Goal: Task Accomplishment & Management: Manage account settings

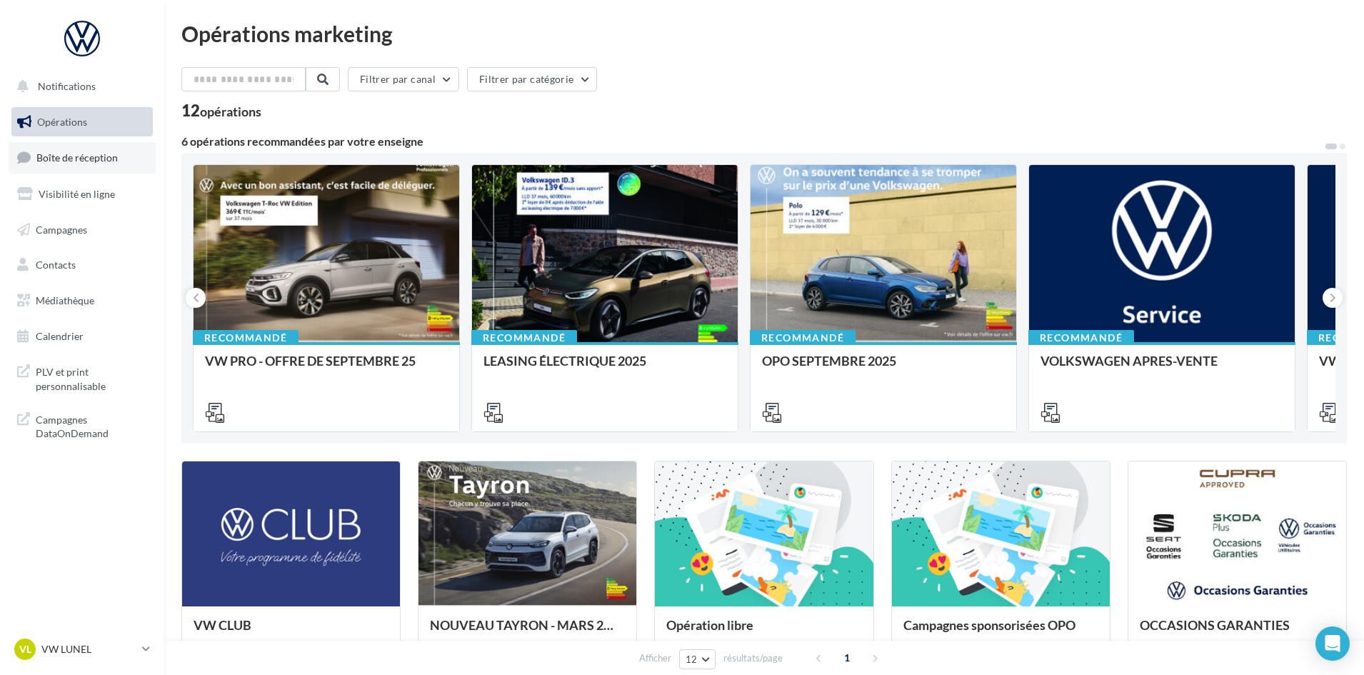
click at [54, 151] on span "Boîte de réception" at bounding box center [76, 157] width 81 height 12
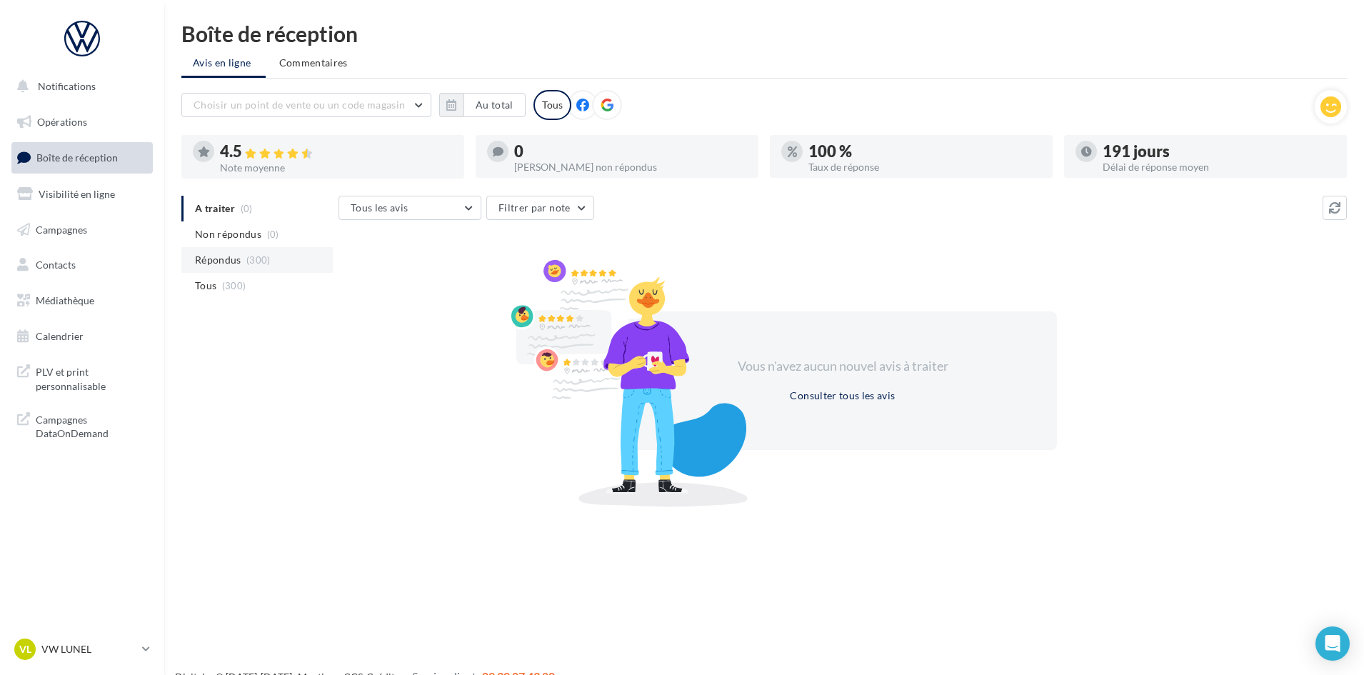
click at [249, 261] on span "(300)" at bounding box center [258, 259] width 24 height 11
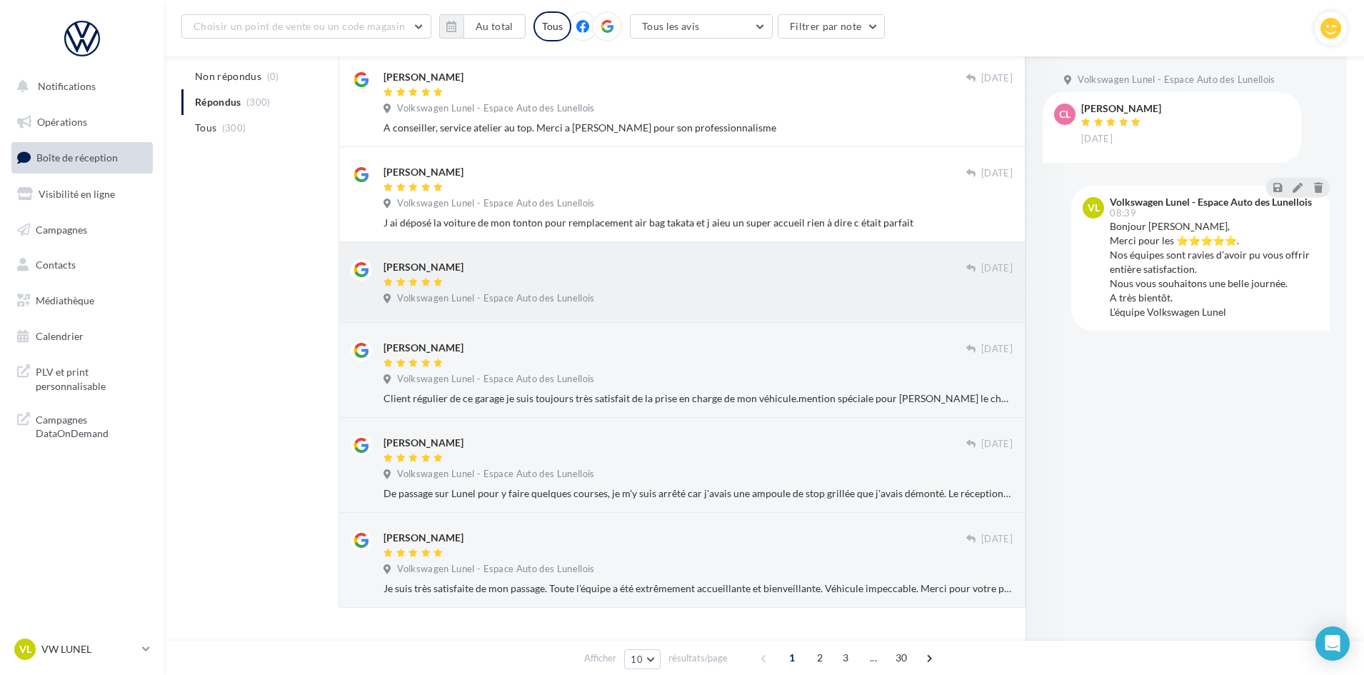
scroll to position [586, 0]
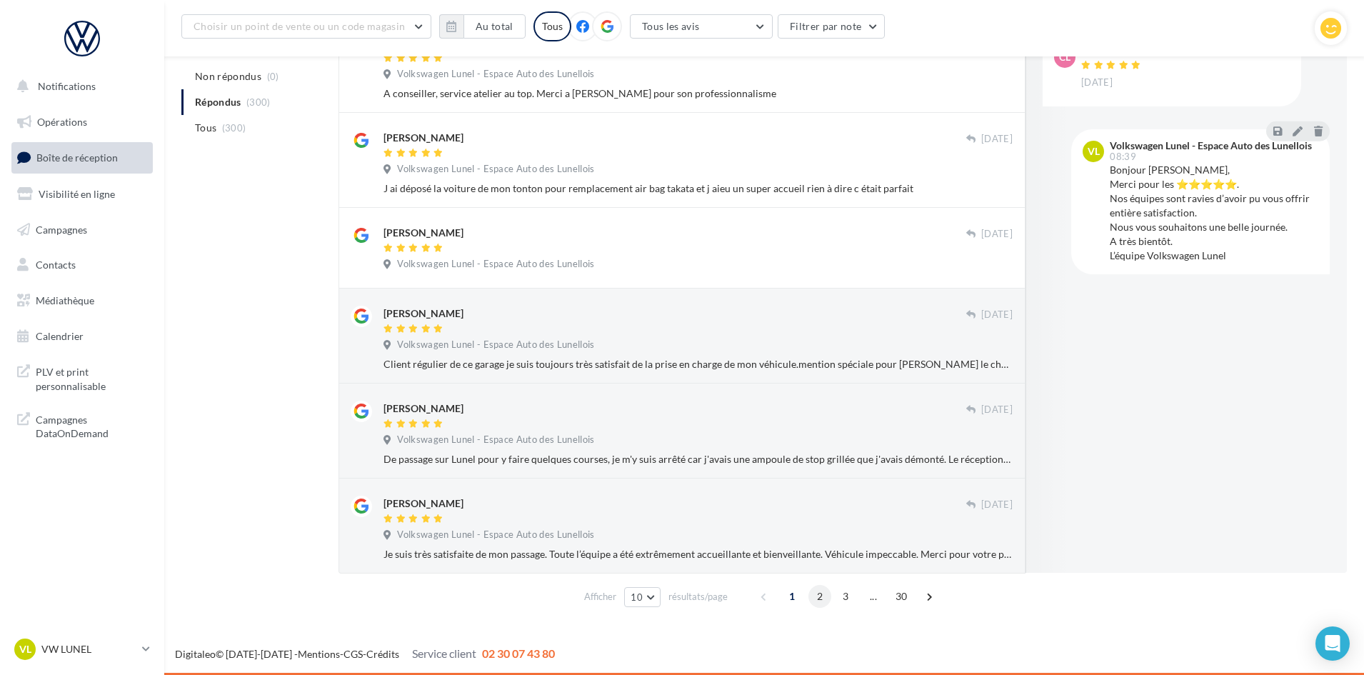
click at [808, 594] on span "2" at bounding box center [819, 596] width 23 height 23
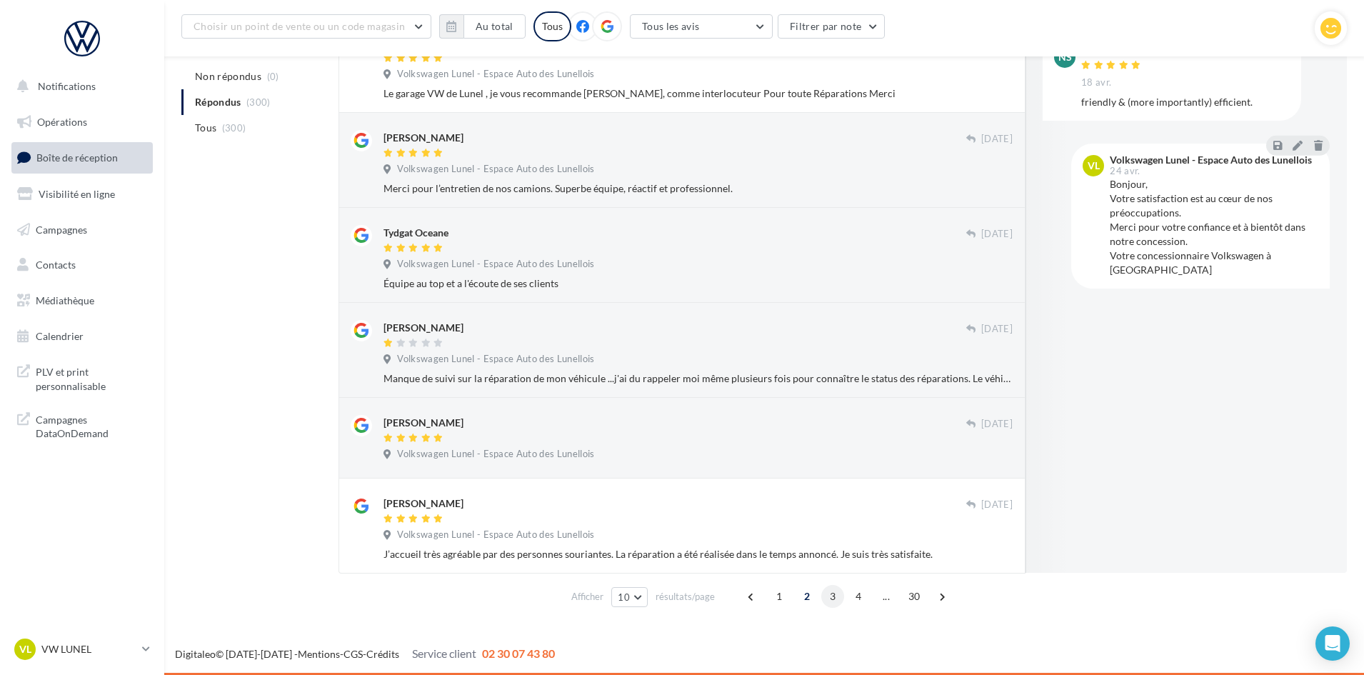
click at [833, 600] on span "3" at bounding box center [832, 596] width 23 height 23
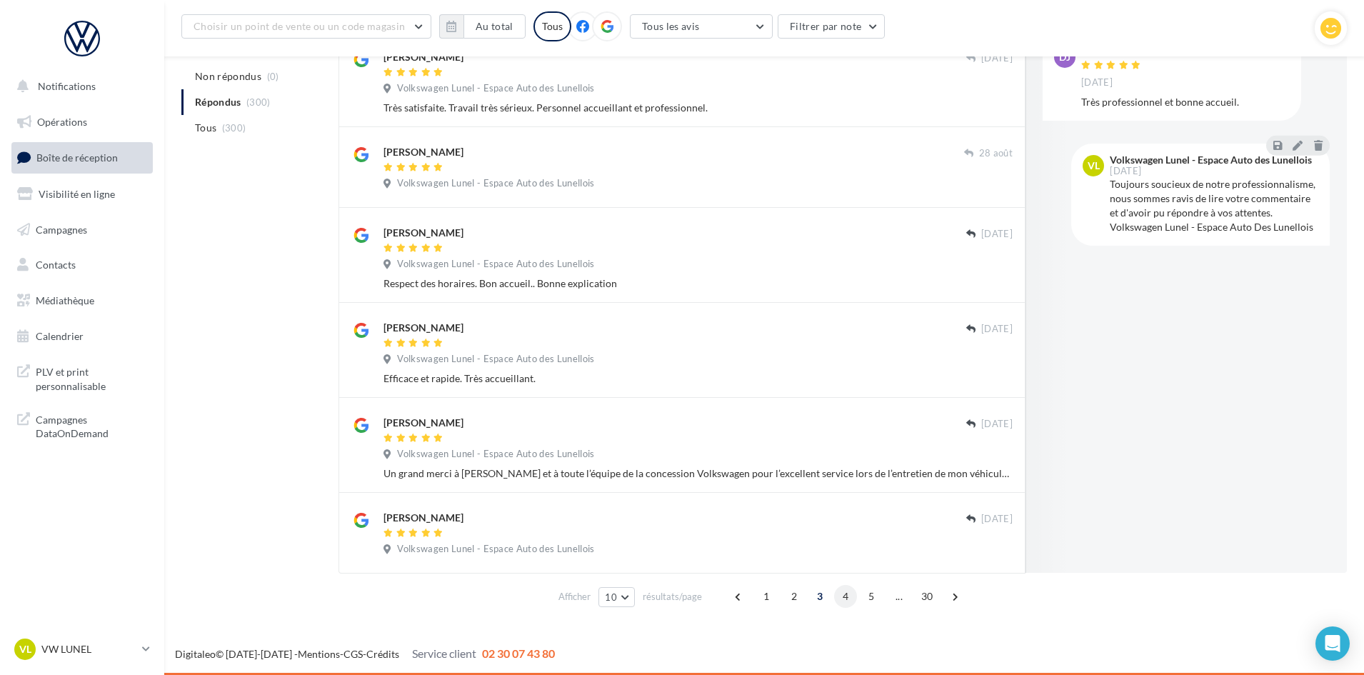
click at [843, 598] on span "4" at bounding box center [845, 596] width 23 height 23
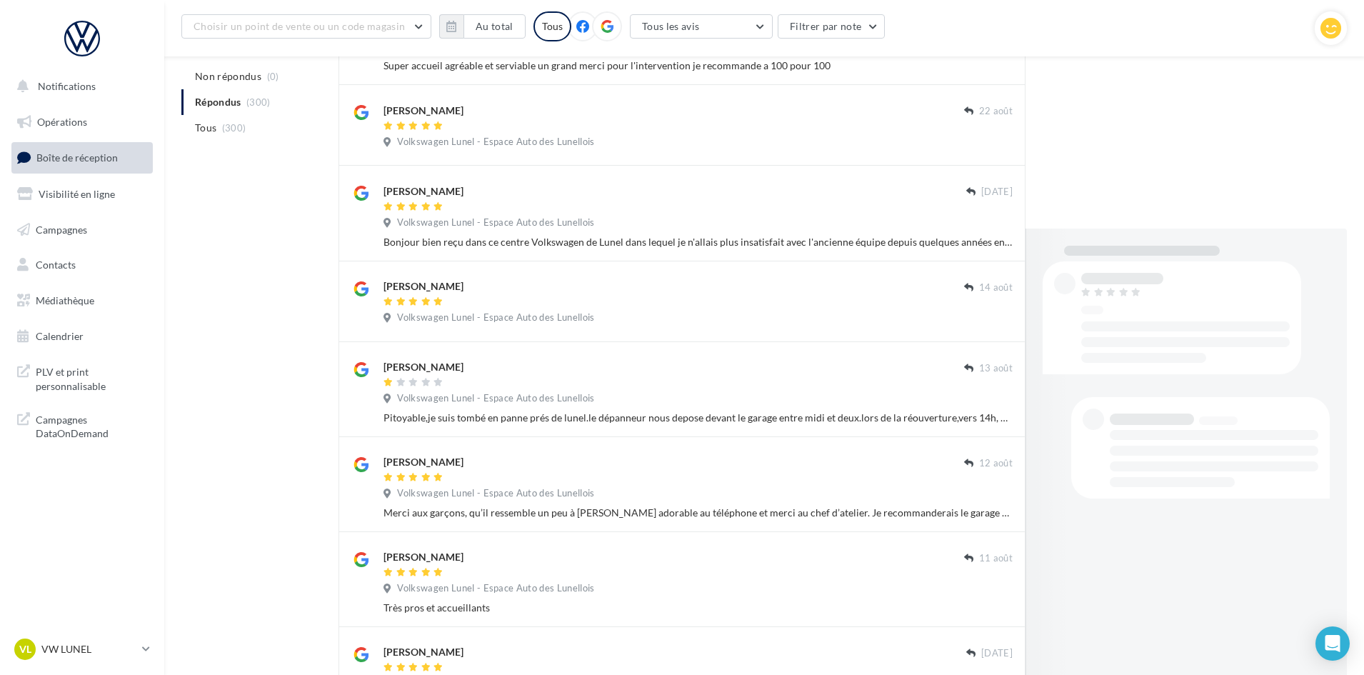
scroll to position [572, 0]
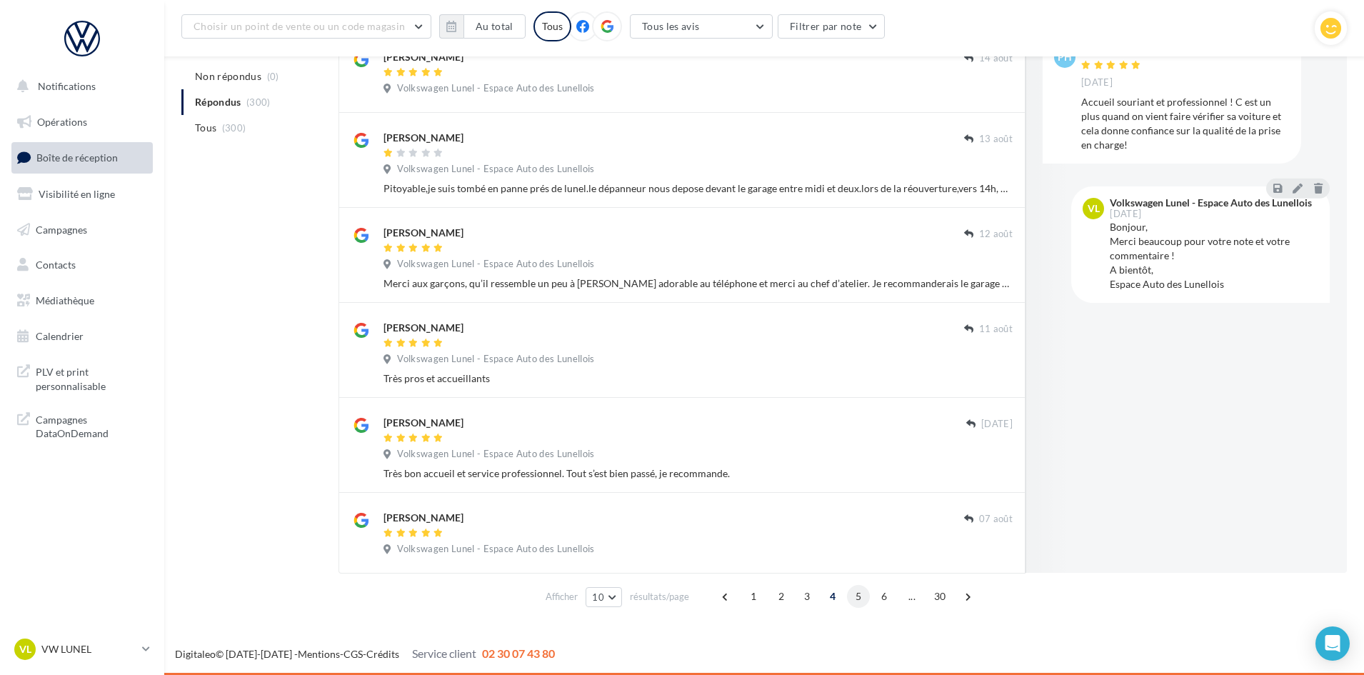
click at [855, 597] on span "5" at bounding box center [858, 596] width 23 height 23
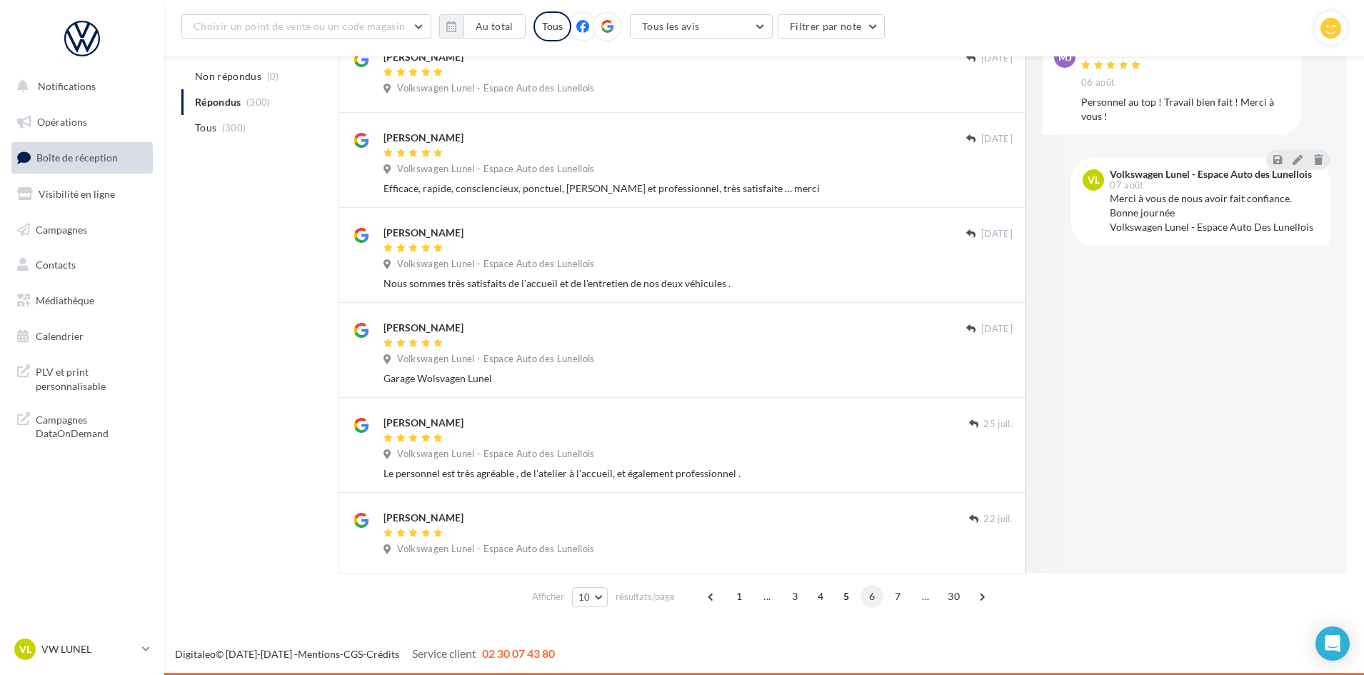
click at [876, 593] on span "6" at bounding box center [872, 596] width 23 height 23
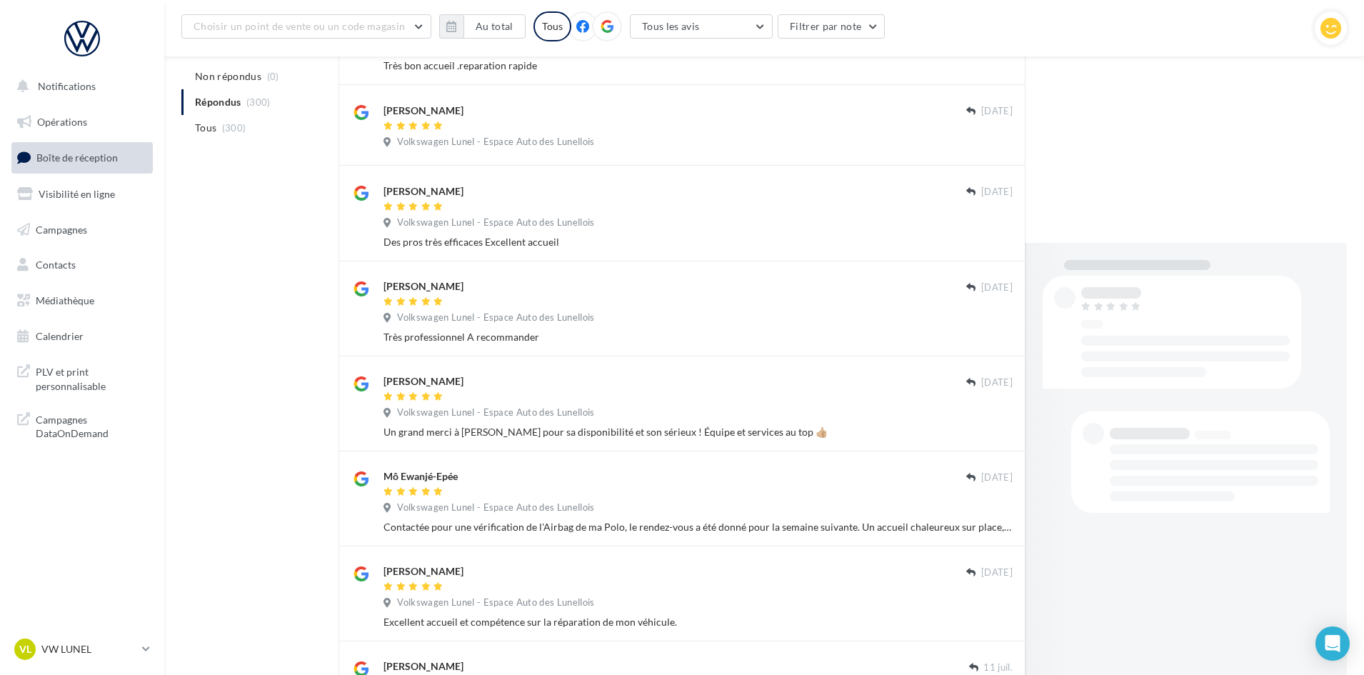
scroll to position [586, 0]
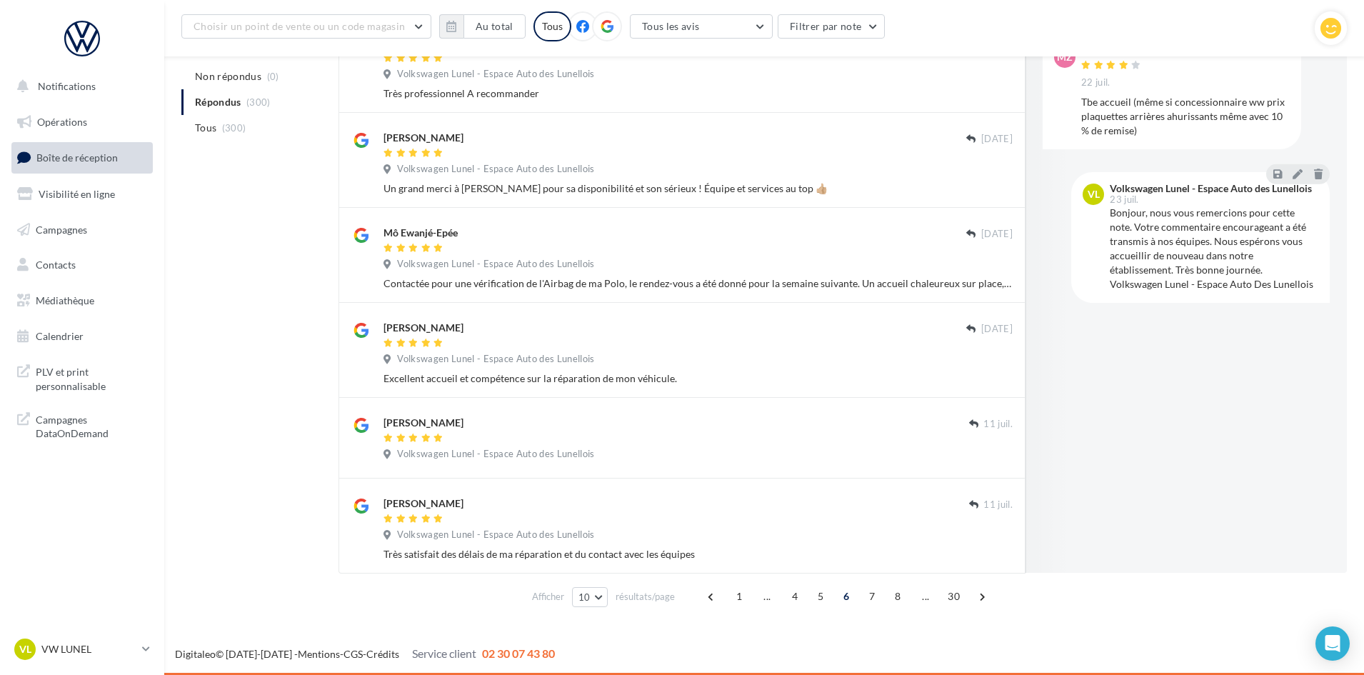
click at [883, 593] on div "1 ... 4 5 6 7 8 ... 30" at bounding box center [848, 596] width 296 height 23
click at [863, 593] on span "7" at bounding box center [872, 596] width 23 height 23
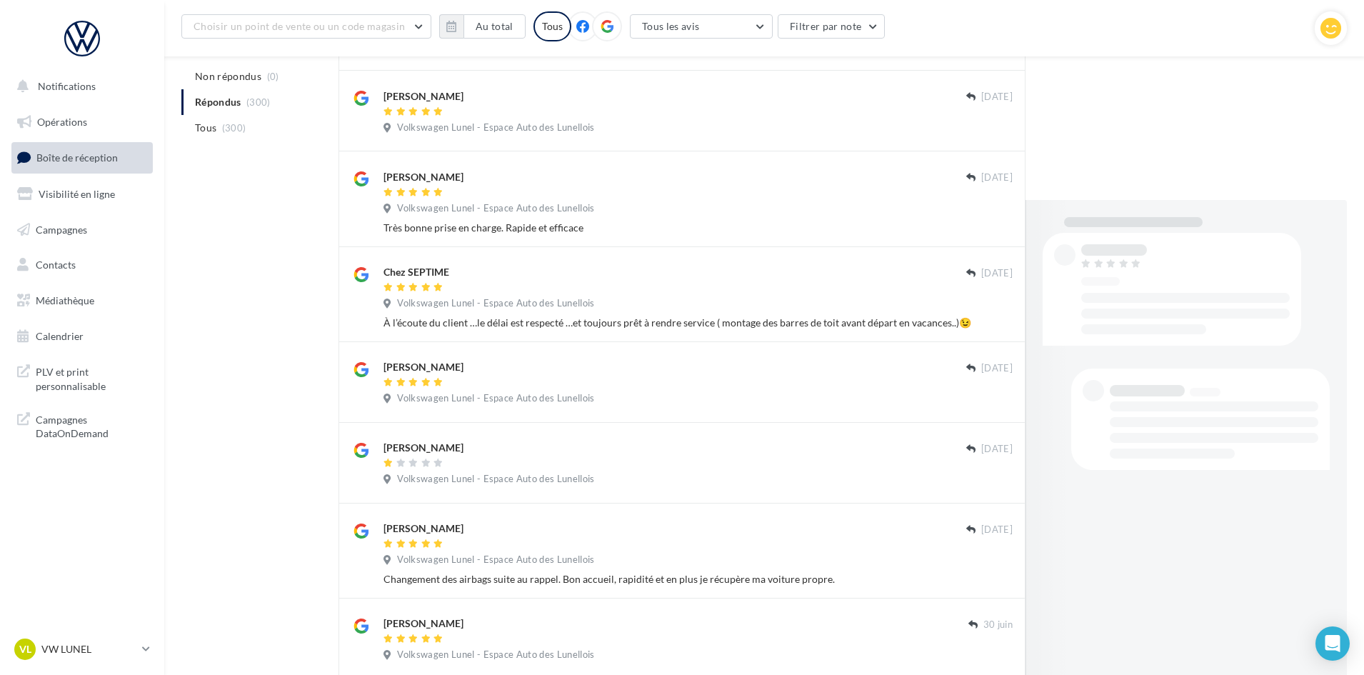
scroll to position [543, 0]
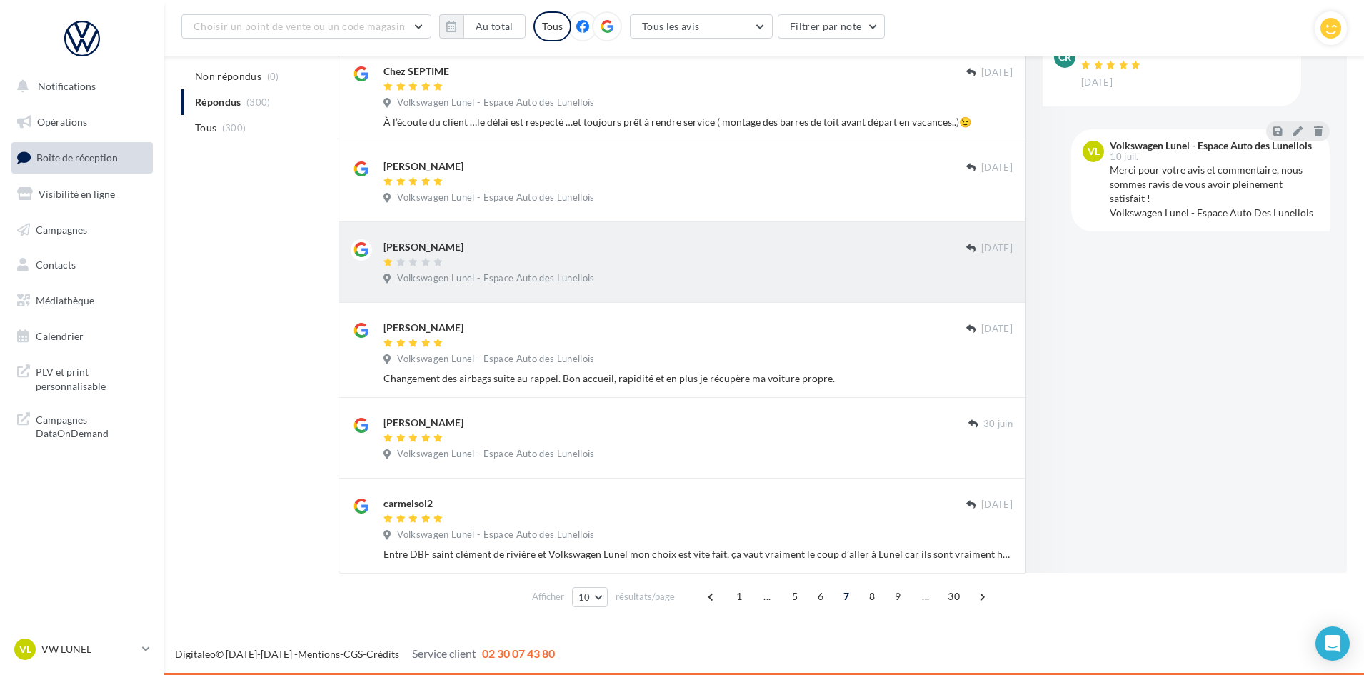
click at [672, 284] on div "Volkswagen Lunel - Espace Auto des Lunellois" at bounding box center [697, 280] width 629 height 16
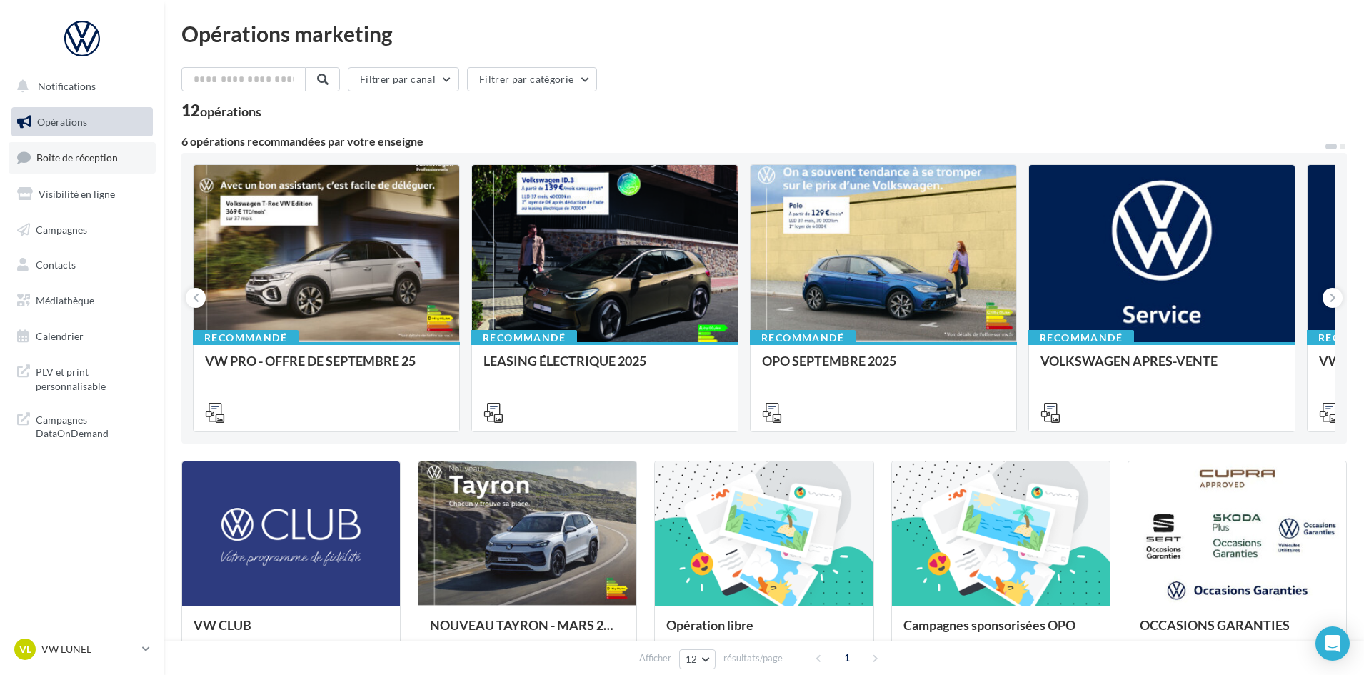
click at [112, 166] on link "Boîte de réception" at bounding box center [82, 157] width 147 height 31
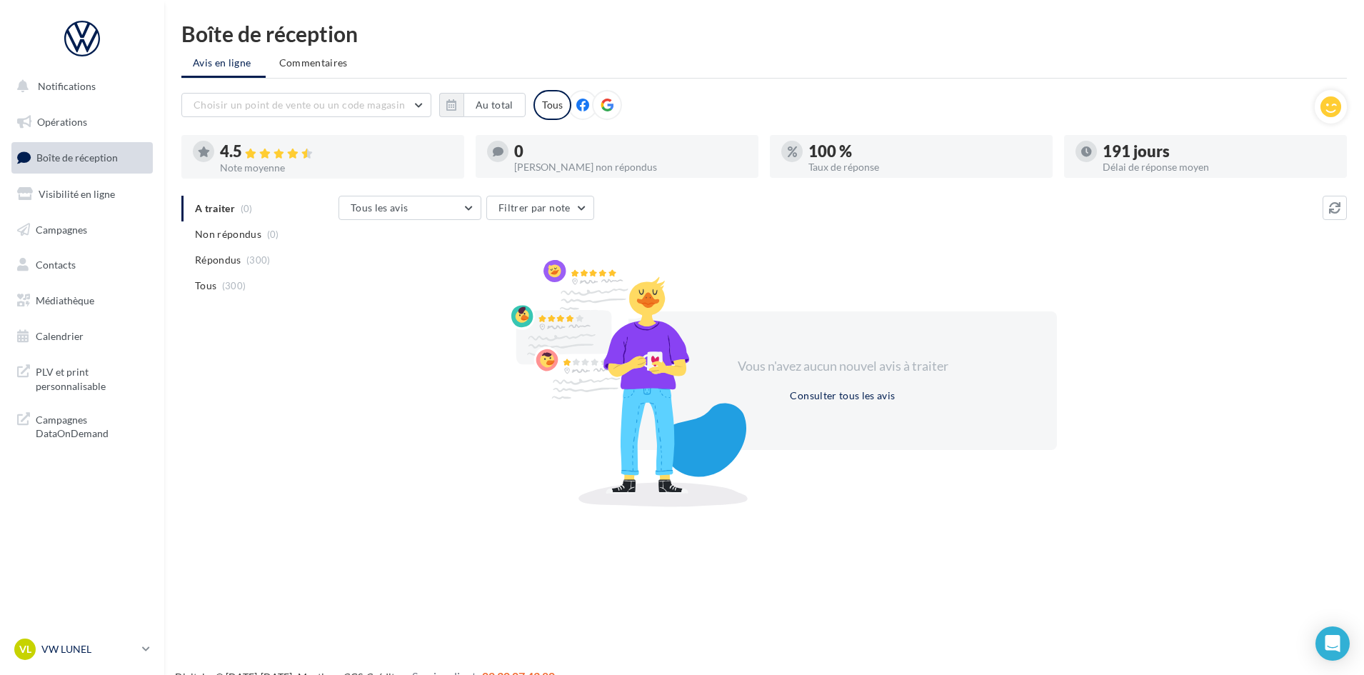
click at [99, 638] on link "VL VW LUNEL vw-lun-eli" at bounding box center [81, 649] width 141 height 27
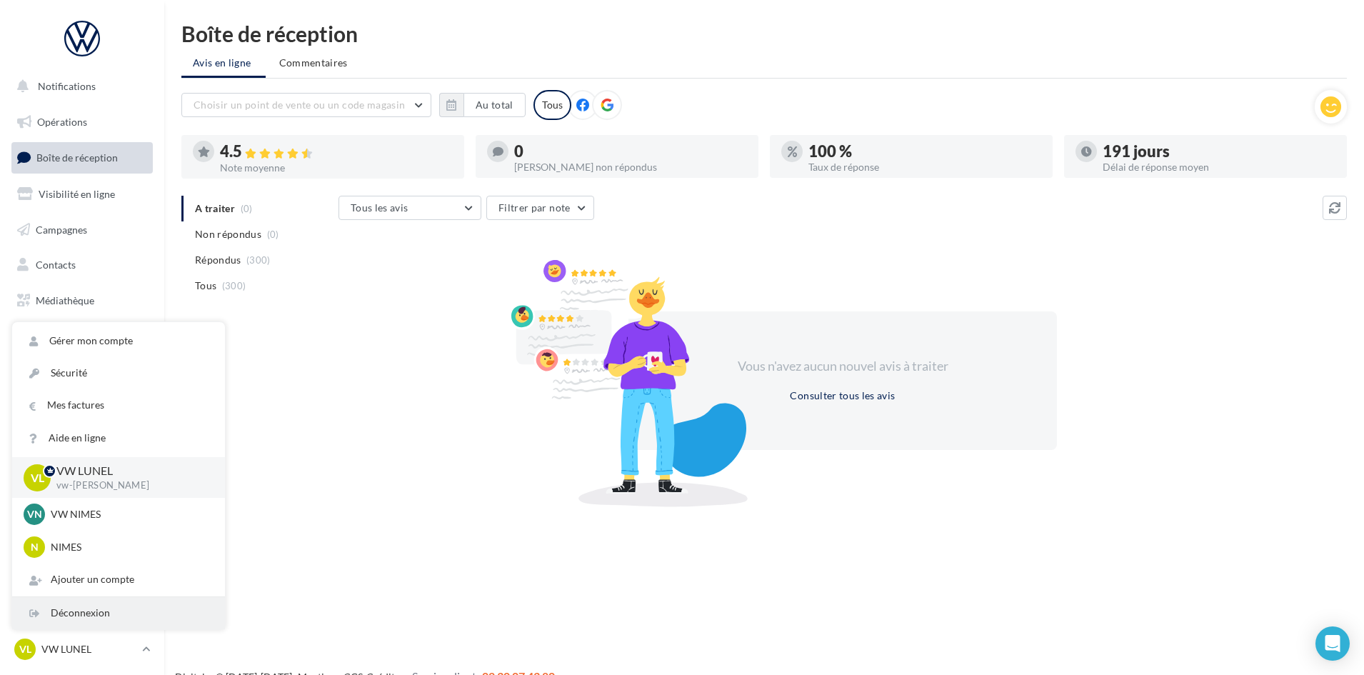
click at [105, 606] on div "Déconnexion" at bounding box center [118, 613] width 213 height 32
